Goal: Task Accomplishment & Management: Use online tool/utility

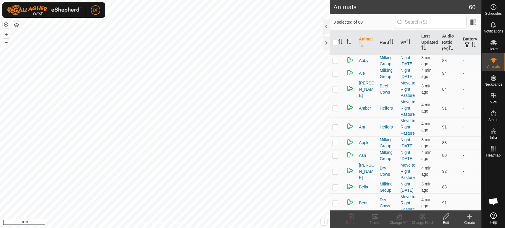
scroll to position [3101, 0]
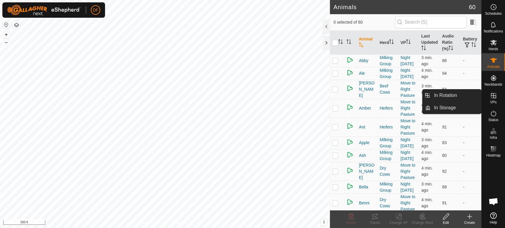
click at [493, 99] on icon at bounding box center [493, 95] width 7 height 7
click at [464, 99] on link "In Rotation" at bounding box center [456, 96] width 51 height 12
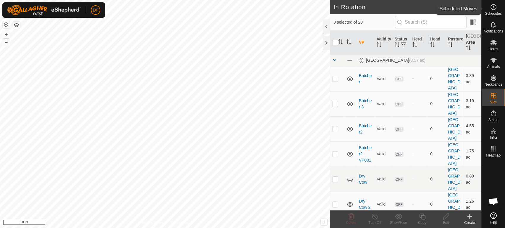
click at [492, 13] on span "Schedules" at bounding box center [493, 14] width 17 height 4
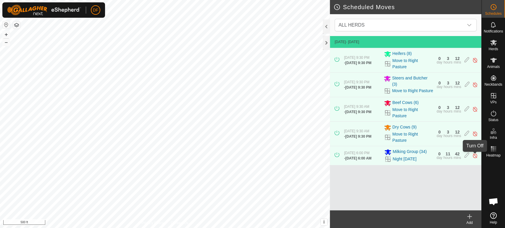
click at [475, 157] on img at bounding box center [475, 156] width 6 height 6
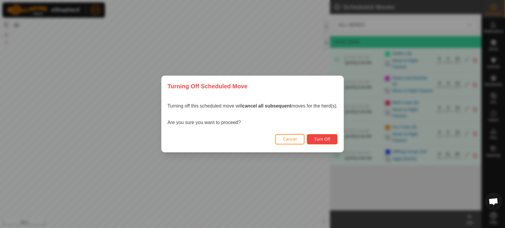
click at [326, 137] on span "Turn Off" at bounding box center [322, 139] width 16 height 5
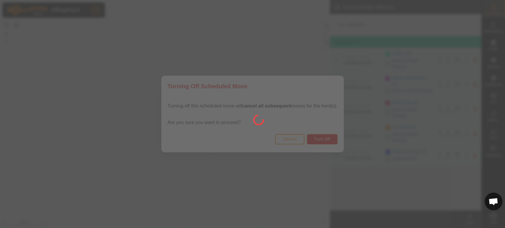
click at [163, 191] on div at bounding box center [252, 114] width 505 height 228
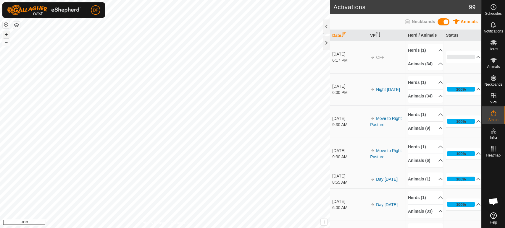
click at [4, 37] on button "+" at bounding box center [6, 34] width 7 height 7
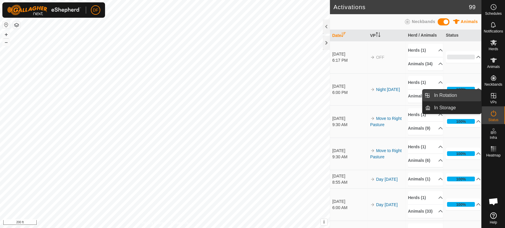
click at [465, 95] on link "In Rotation" at bounding box center [456, 96] width 51 height 12
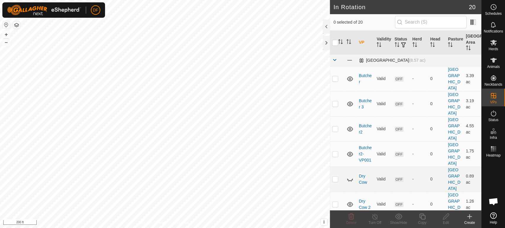
click at [335, 60] on span at bounding box center [334, 60] width 5 height 5
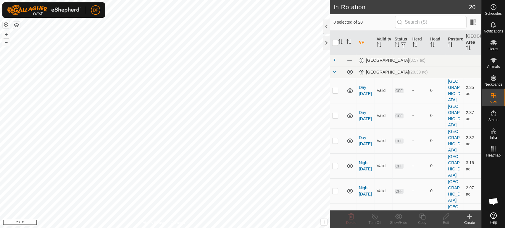
click at [465, 219] on create-svg-icon at bounding box center [470, 216] width 24 height 7
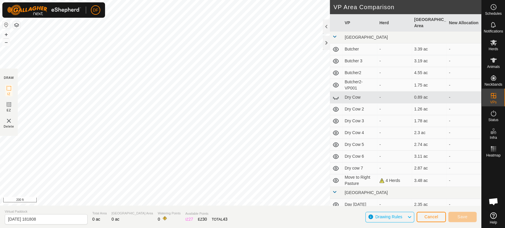
click at [6, 123] on img at bounding box center [8, 120] width 7 height 7
click at [10, 122] on img at bounding box center [8, 120] width 7 height 7
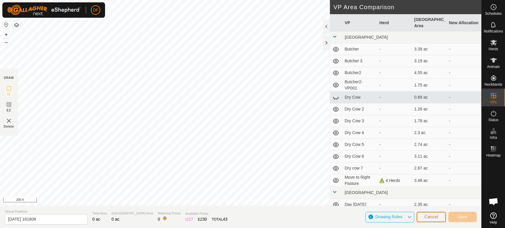
click at [437, 220] on button "Cancel" at bounding box center [431, 217] width 29 height 10
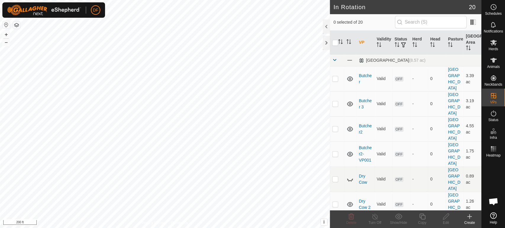
click at [474, 221] on div "Create" at bounding box center [470, 222] width 24 height 5
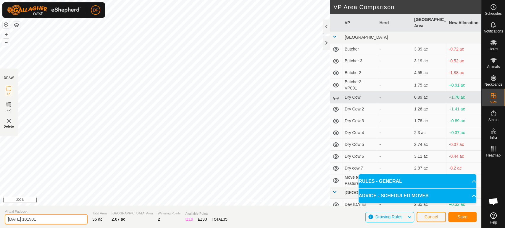
click at [46, 219] on input "[DATE] 181901" at bounding box center [46, 220] width 83 height 10
type input "Barnyard"
click at [468, 216] on button "Save" at bounding box center [462, 217] width 28 height 10
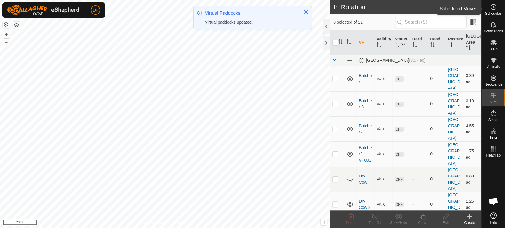
click at [503, 12] on div "Schedules" at bounding box center [493, 9] width 23 height 18
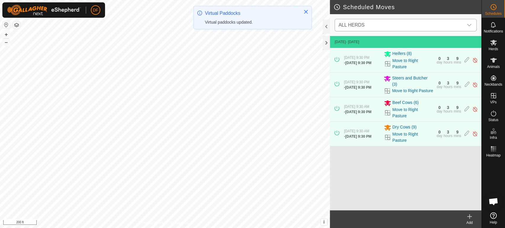
click at [404, 24] on span "ALL HERDS" at bounding box center [399, 25] width 127 height 12
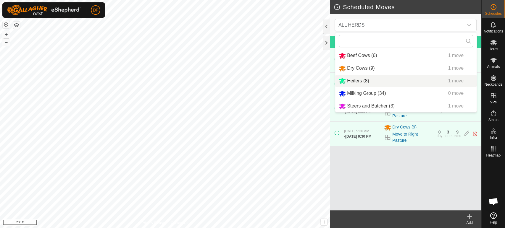
click at [475, 219] on create-svg-icon at bounding box center [470, 216] width 24 height 7
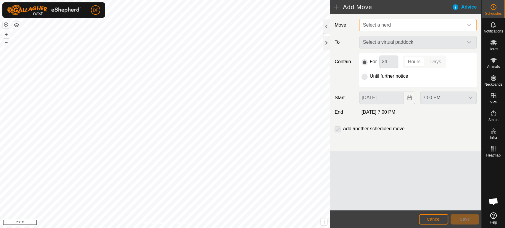
click at [380, 30] on span "Select a herd" at bounding box center [412, 25] width 103 height 12
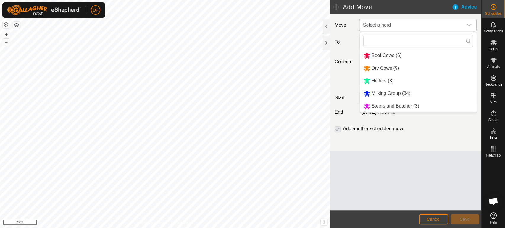
click at [379, 93] on li "Milking Group (34)" at bounding box center [418, 94] width 117 height 12
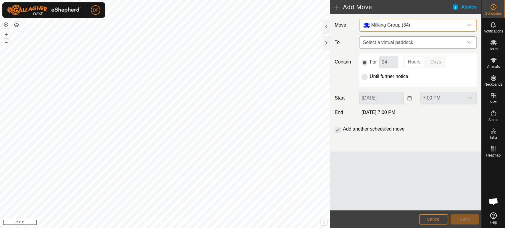
click at [380, 45] on span "Select a virtual paddock" at bounding box center [412, 43] width 103 height 12
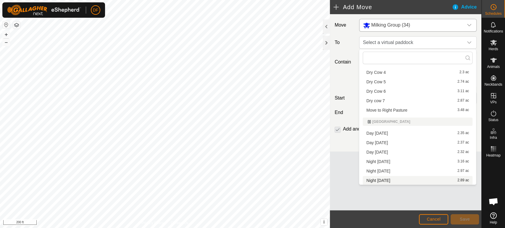
scroll to position [134, 0]
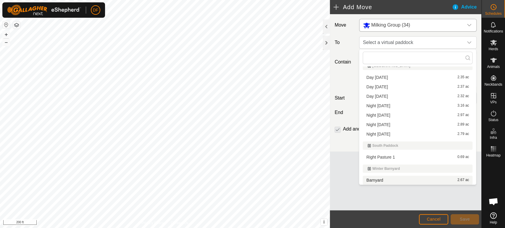
click at [421, 180] on li "Barnyard 2.67 ac" at bounding box center [418, 180] width 110 height 9
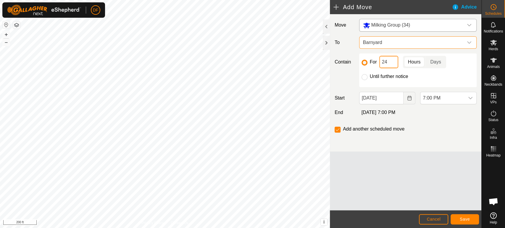
click at [389, 63] on input "24" at bounding box center [388, 62] width 19 height 12
type input "2"
type input "11"
click at [449, 162] on div "Move Milking Group (34) To Barnyard Contain For 11 Hours Days Until further not…" at bounding box center [406, 112] width 152 height 197
click at [462, 221] on span "Save" at bounding box center [465, 219] width 10 height 5
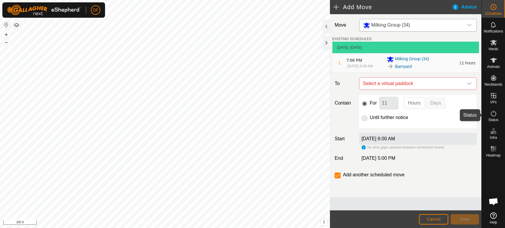
click at [494, 118] on span "Status" at bounding box center [493, 120] width 10 height 4
